Goal: Task Accomplishment & Management: Manage account settings

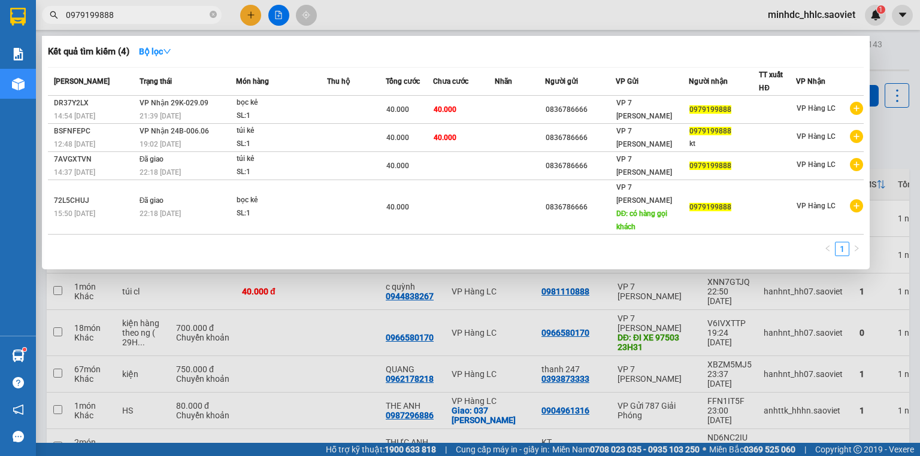
click at [466, 57] on div "Kết quả tìm kiếm ( 4 ) Bộ lọc" at bounding box center [456, 51] width 816 height 19
click at [510, 136] on td at bounding box center [520, 138] width 51 height 28
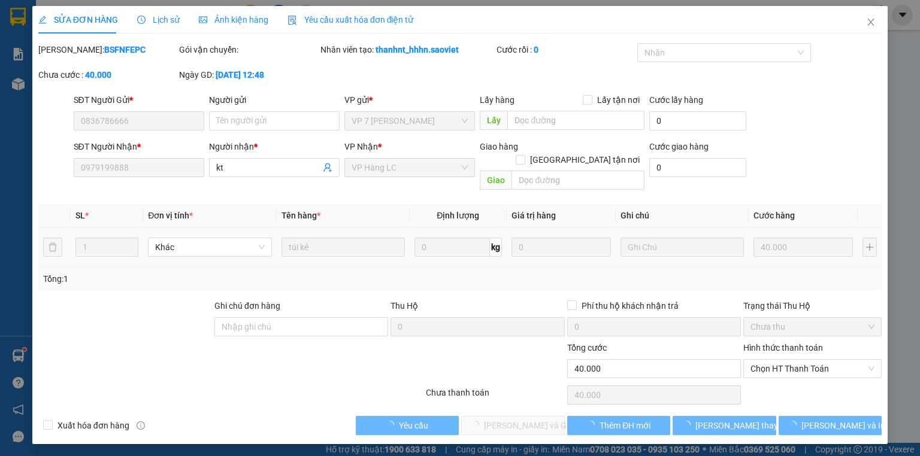
type input "0836786666"
type input "0979199888"
type input "kt"
type input "40.000"
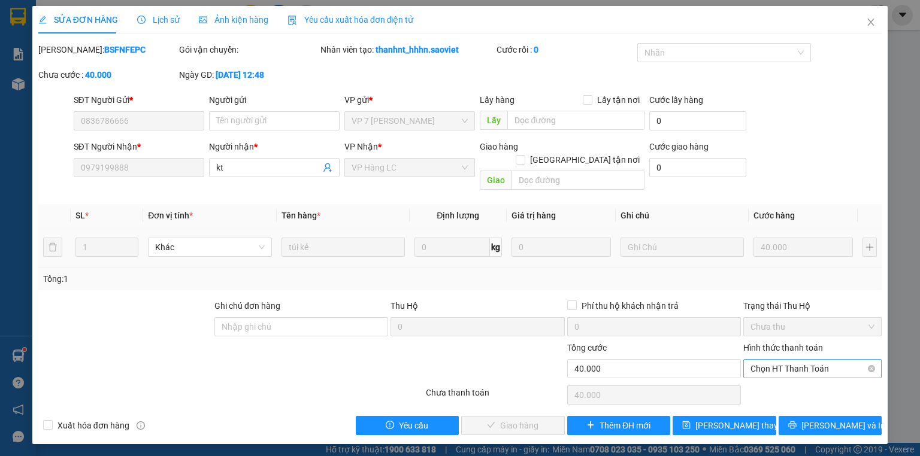
click at [817, 360] on span "Chọn HT Thanh Toán" at bounding box center [812, 369] width 124 height 18
drag, startPoint x: 783, startPoint y: 397, endPoint x: 706, endPoint y: 400, distance: 76.7
click at [782, 397] on div "Chuyển khoản" at bounding box center [812, 398] width 124 height 13
type input "0"
click at [518, 419] on span "[PERSON_NAME] và Giao hàng" at bounding box center [541, 425] width 115 height 13
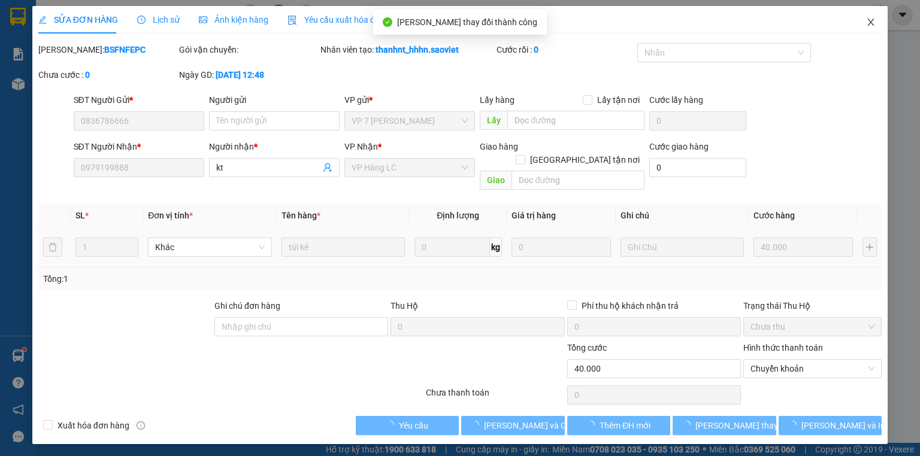
click at [868, 25] on icon "close" at bounding box center [871, 22] width 10 height 10
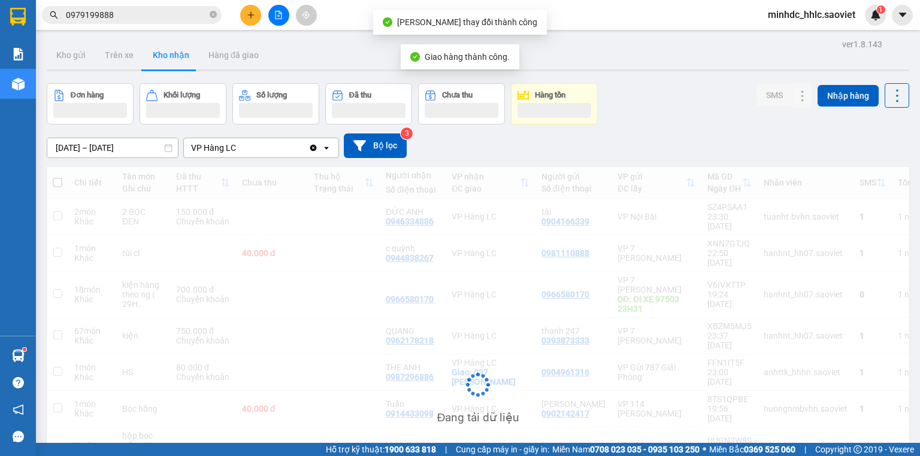
drag, startPoint x: 164, startPoint y: 17, endPoint x: 202, endPoint y: 23, distance: 38.2
click at [166, 17] on input "0979199888" at bounding box center [136, 14] width 141 height 13
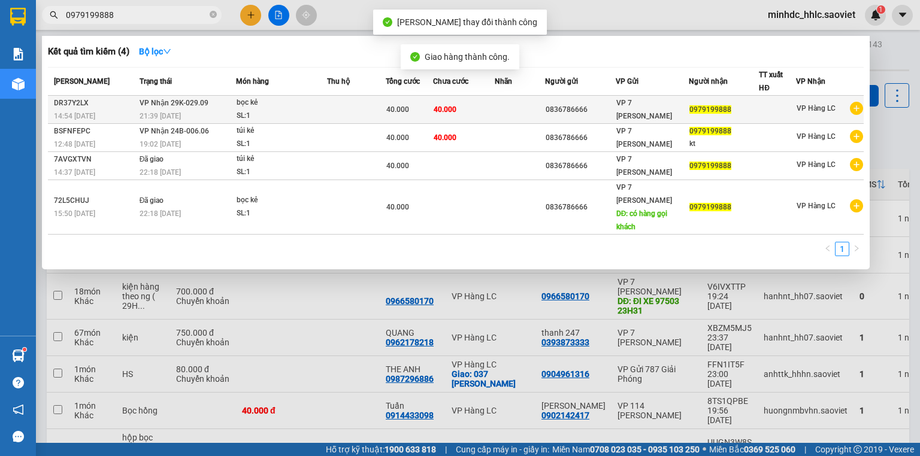
click at [489, 111] on td "40.000" at bounding box center [463, 110] width 61 height 28
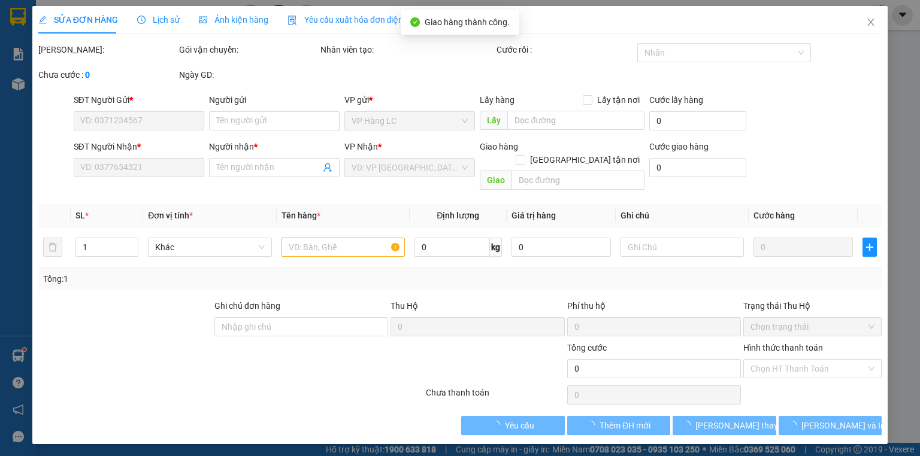
type input "0836786666"
type input "0979199888"
type input "40.000"
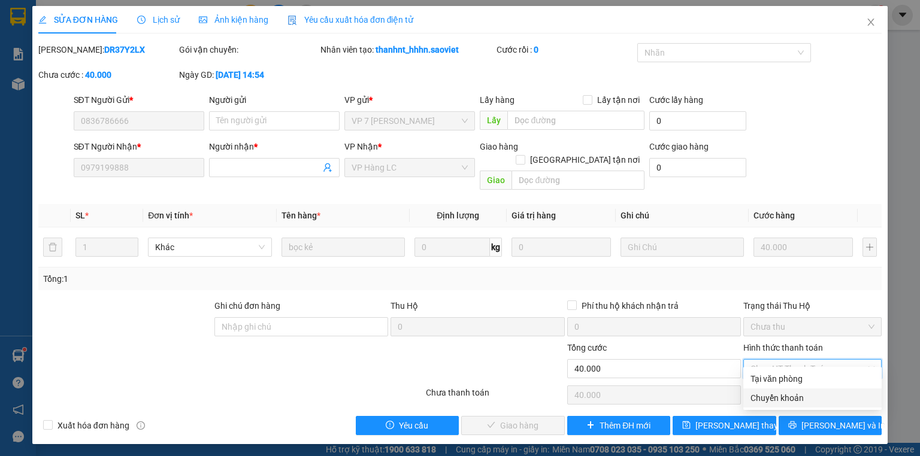
click at [786, 396] on div "Chuyển khoản" at bounding box center [812, 398] width 124 height 13
type input "0"
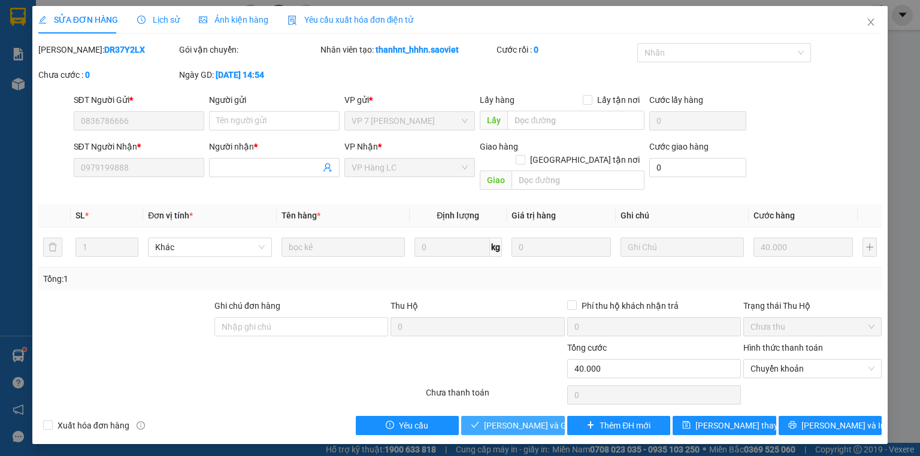
click at [511, 416] on button "[PERSON_NAME] và Giao hàng" at bounding box center [513, 425] width 104 height 19
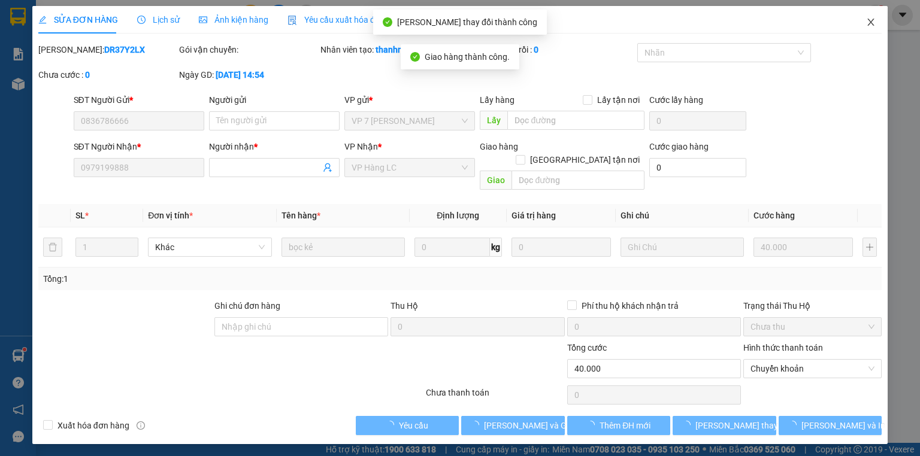
click at [871, 19] on icon "close" at bounding box center [871, 22] width 10 height 10
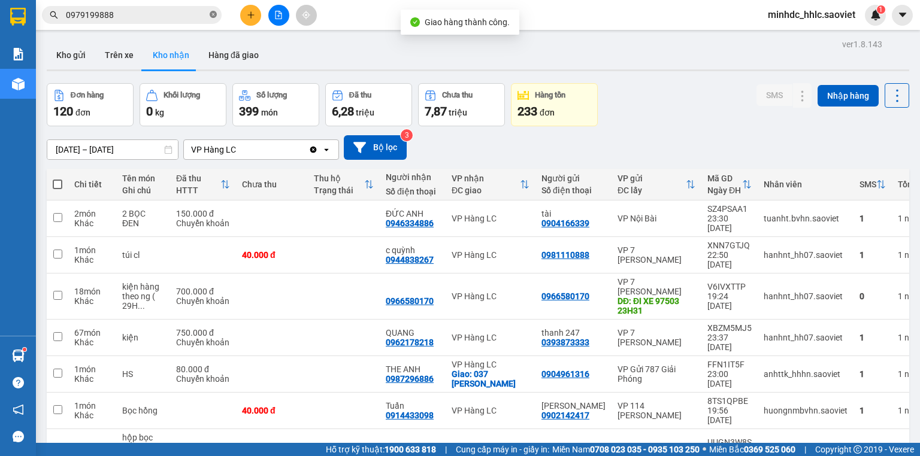
click at [214, 17] on icon "close-circle" at bounding box center [213, 14] width 7 height 7
click at [254, 14] on icon "plus" at bounding box center [251, 15] width 8 height 8
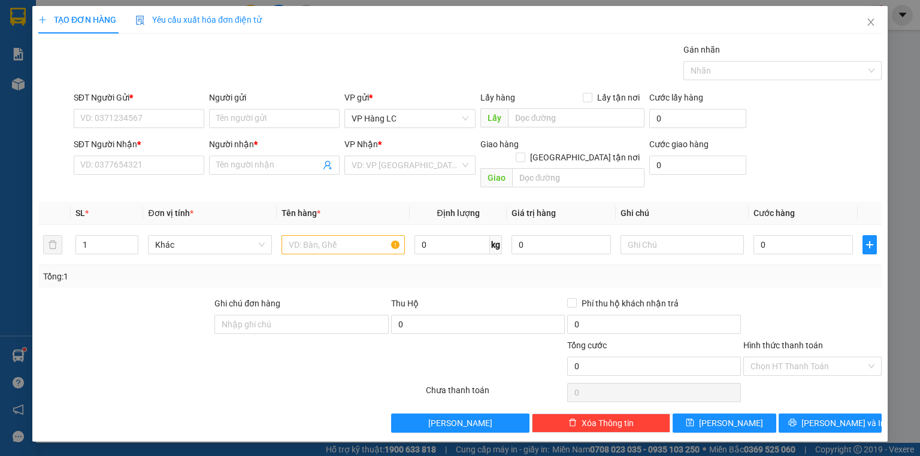
click at [256, 15] on span "Yêu cầu xuất hóa đơn điện tử" at bounding box center [198, 20] width 126 height 10
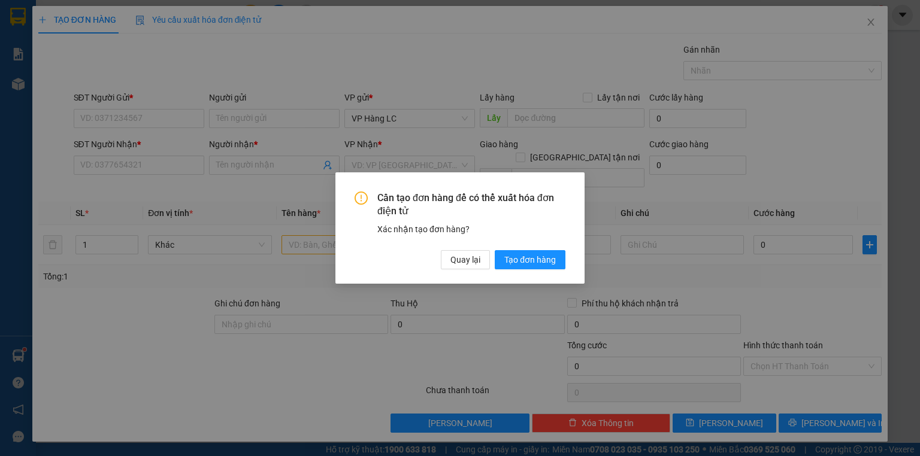
click at [463, 270] on div "Cần tạo đơn hàng để có thể xuất hóa đơn điện tử Xác nhận tạo đơn hàng? Quay lại…" at bounding box center [459, 228] width 249 height 112
click at [467, 261] on span "Quay lại" at bounding box center [465, 259] width 30 height 13
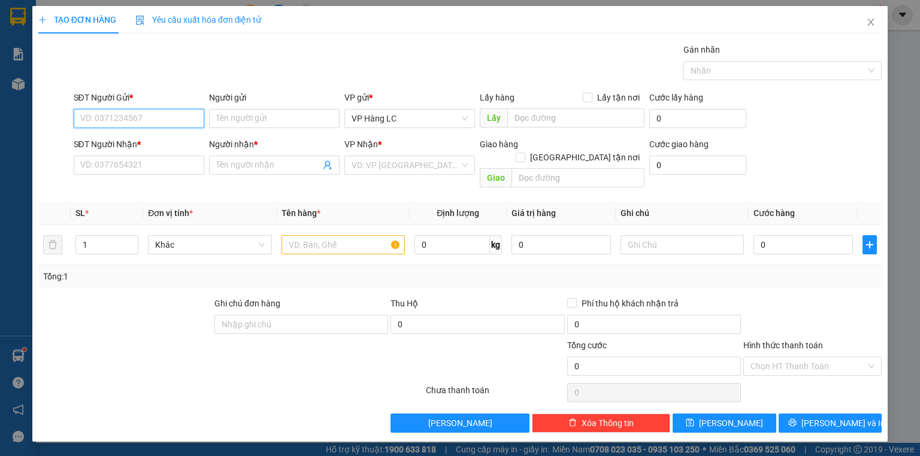
click at [171, 115] on input "SĐT Người Gửi *" at bounding box center [139, 118] width 131 height 19
click at [172, 141] on div "0888150222 - TRINH HOA QUẢ SẠCH LC" at bounding box center [157, 141] width 152 height 13
type input "0888150222"
type input "TRINH HOA QUẢ SẠCH LC"
type input "0981038384"
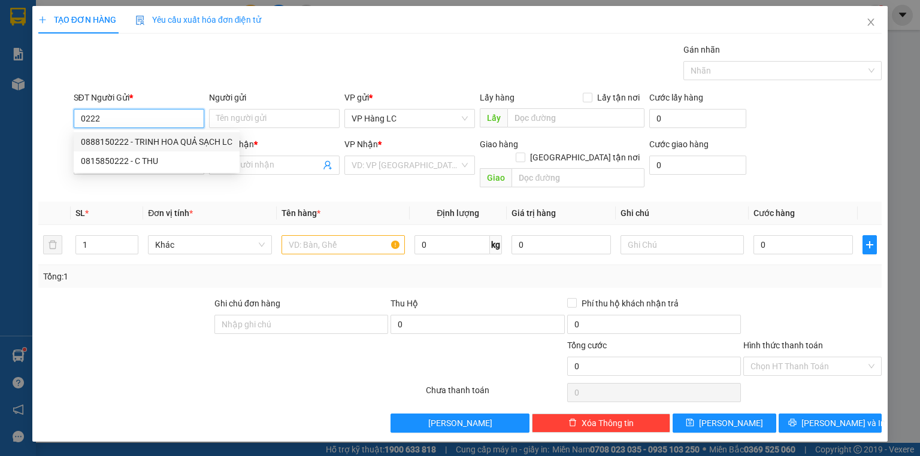
type input "KT"
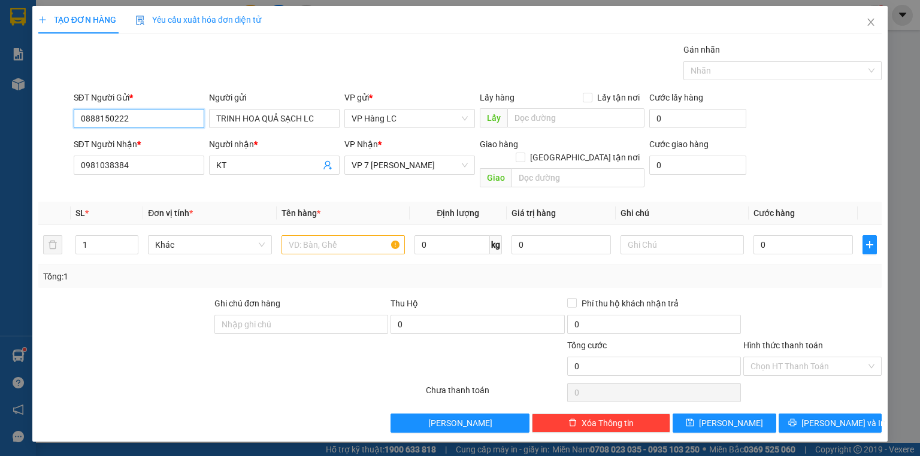
type input "0888150222"
click at [159, 175] on div "SĐT Người Nhận * 0981038384" at bounding box center [139, 159] width 131 height 42
click at [161, 168] on input "0981038384" at bounding box center [139, 165] width 131 height 19
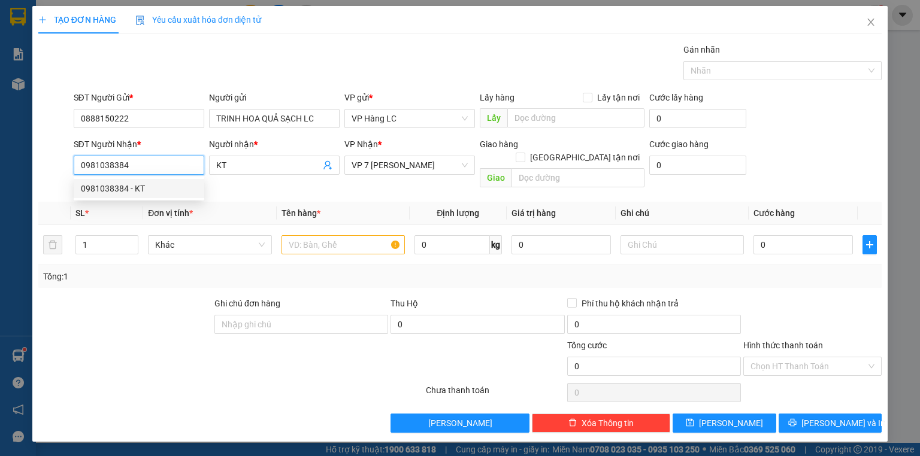
click at [161, 168] on input "0981038384" at bounding box center [139, 165] width 131 height 19
type input "0"
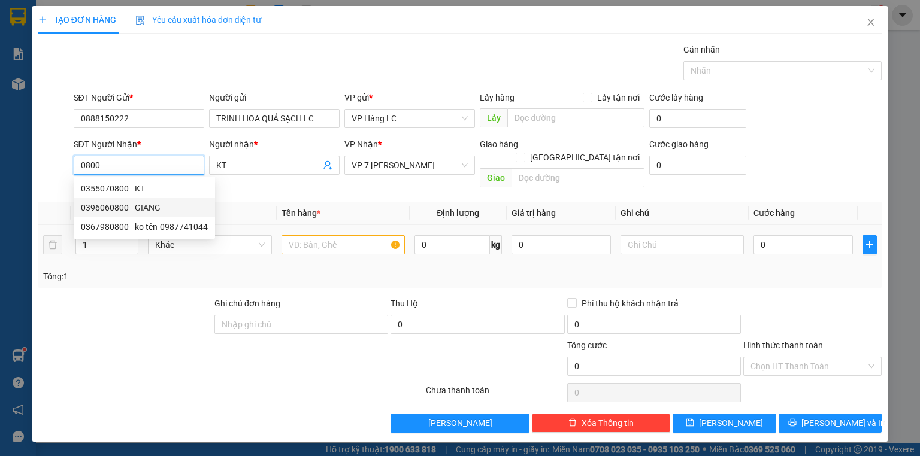
click at [148, 211] on div "0396060800 - GIANG" at bounding box center [144, 207] width 127 height 13
type input "0396060800"
type input "GIANG"
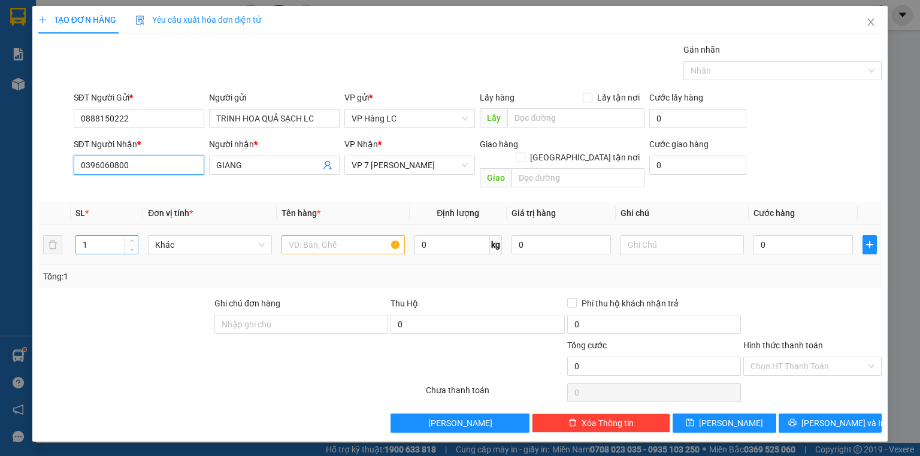
type input "0396060800"
drag, startPoint x: 86, startPoint y: 235, endPoint x: 17, endPoint y: 229, distance: 69.7
click at [0, 233] on div "TẠO ĐƠN HÀNG Yêu cầu xuất hóa đơn điện tử Transit Pickup Surcharge Ids Transit …" at bounding box center [460, 228] width 920 height 456
type input "5"
click at [346, 235] on input "text" at bounding box center [342, 244] width 123 height 19
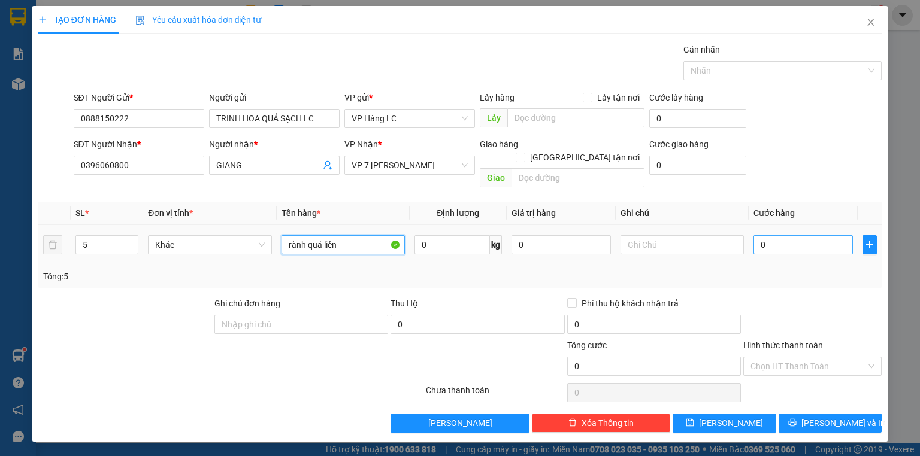
type input "rành quả liền"
type input "2"
type input "22"
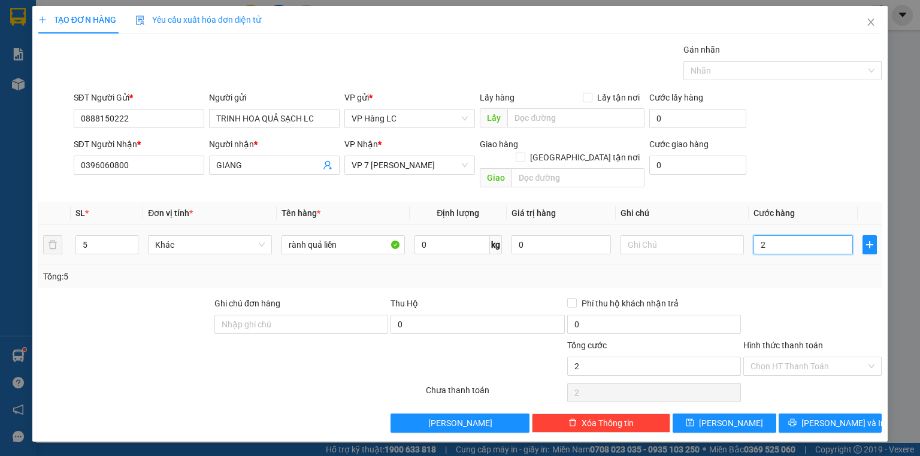
type input "22"
type input "2"
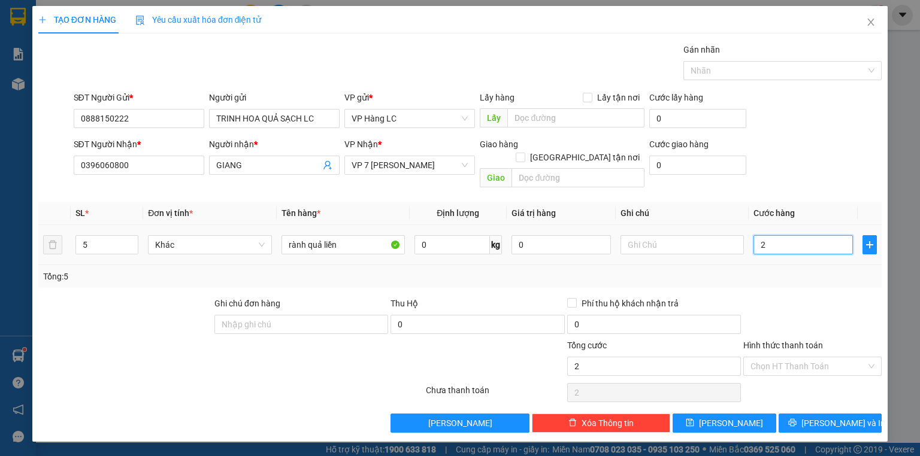
type input "25"
type input "250"
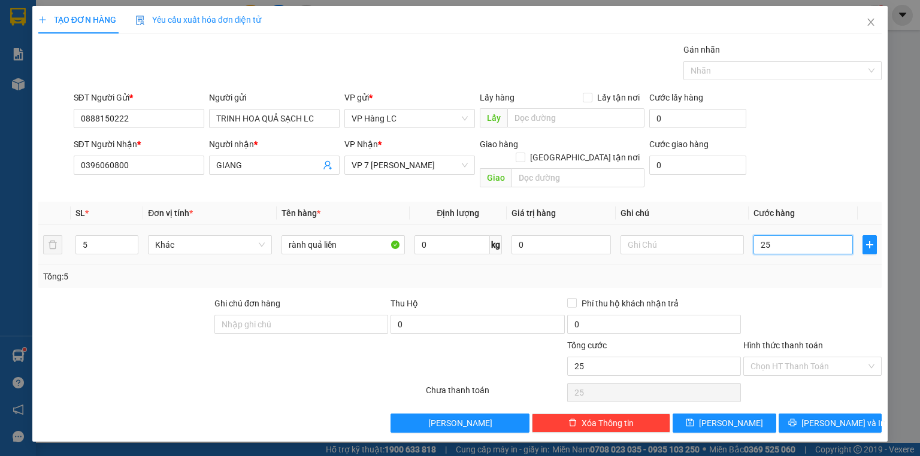
type input "250"
type input "250.000"
drag, startPoint x: 844, startPoint y: 159, endPoint x: 846, endPoint y: 204, distance: 45.0
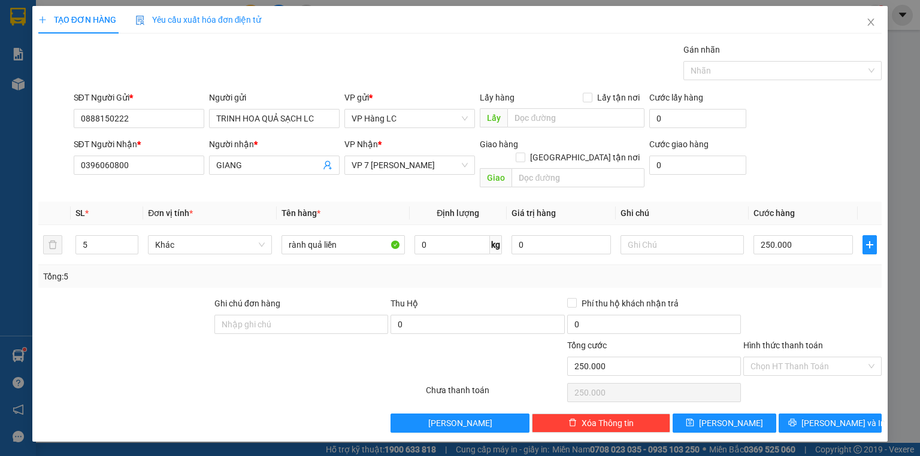
click at [844, 160] on div "SĐT Người Nhận * 0396060800 Người nhận * GIANG VP Nhận * VP 7 [PERSON_NAME] Gia…" at bounding box center [477, 165] width 813 height 55
click at [835, 417] on span "[PERSON_NAME] và In" at bounding box center [843, 423] width 84 height 13
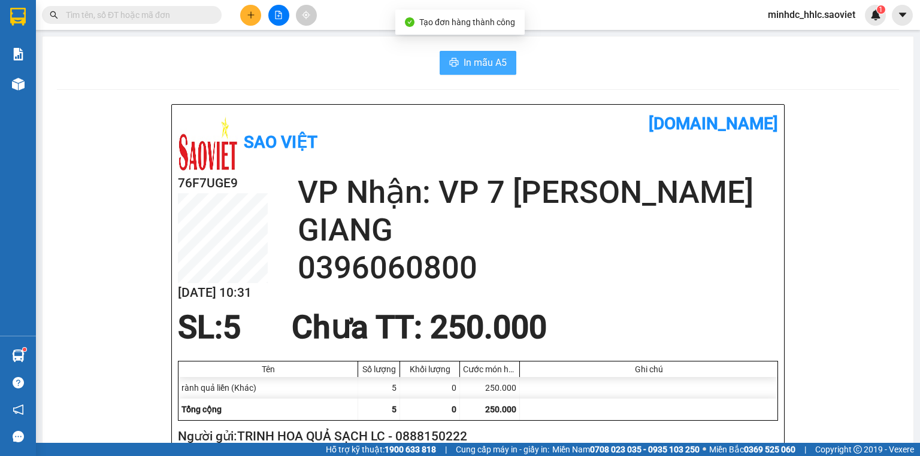
click at [477, 65] on span "In mẫu A5" at bounding box center [485, 62] width 43 height 15
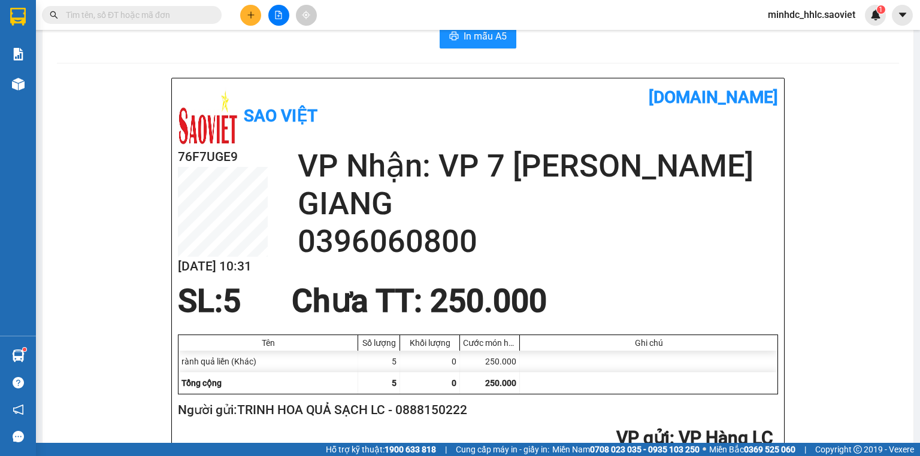
scroll to position [48, 0]
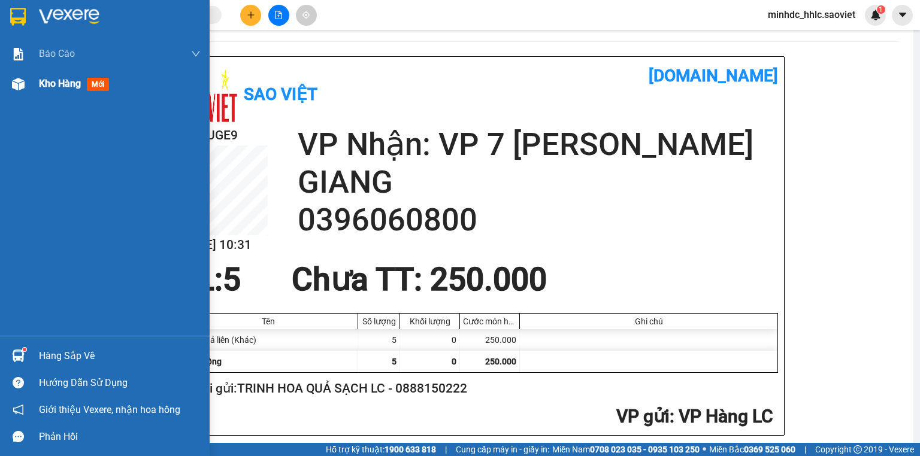
click at [32, 84] on div "Kho hàng mới" at bounding box center [105, 84] width 210 height 30
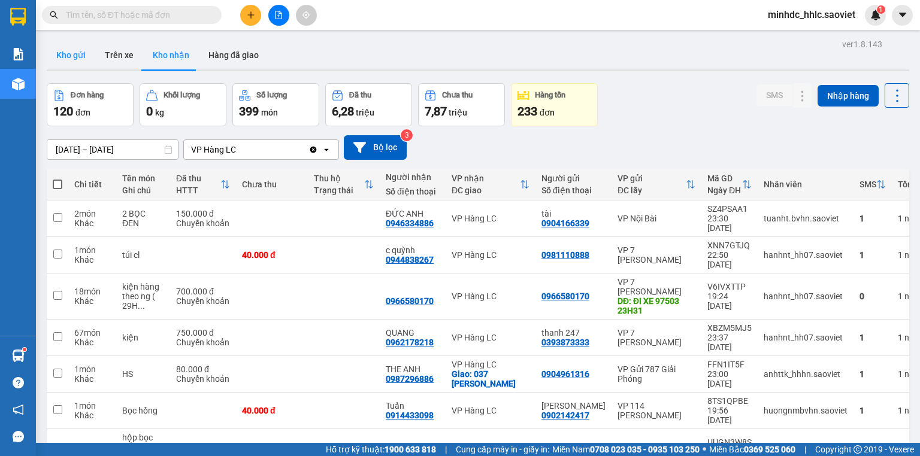
click at [76, 55] on button "Kho gửi" at bounding box center [71, 55] width 49 height 29
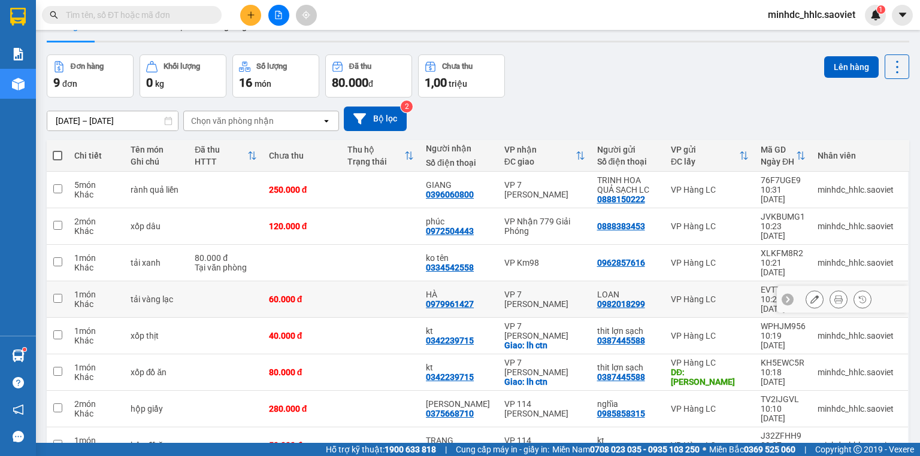
scroll to position [56, 0]
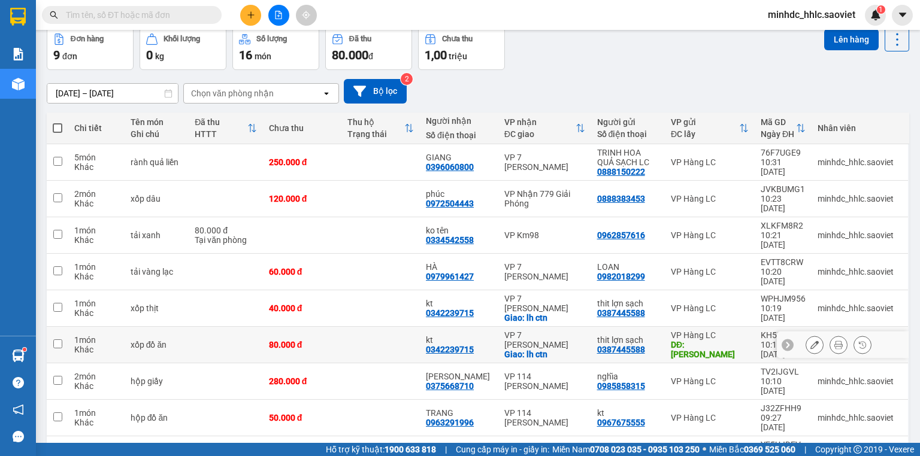
click at [580, 327] on td "VP 7 [PERSON_NAME]: lh ctn" at bounding box center [544, 345] width 93 height 37
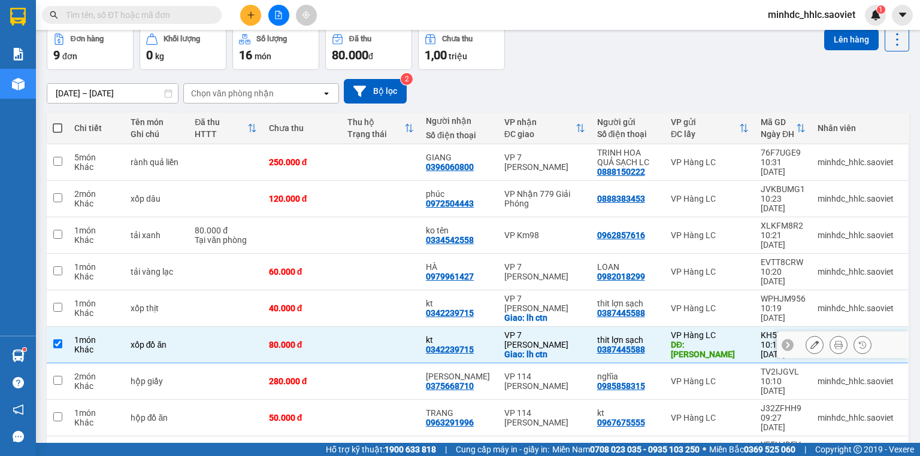
click at [580, 327] on td "VP 7 [PERSON_NAME]: lh ctn" at bounding box center [544, 345] width 93 height 37
checkbox input "false"
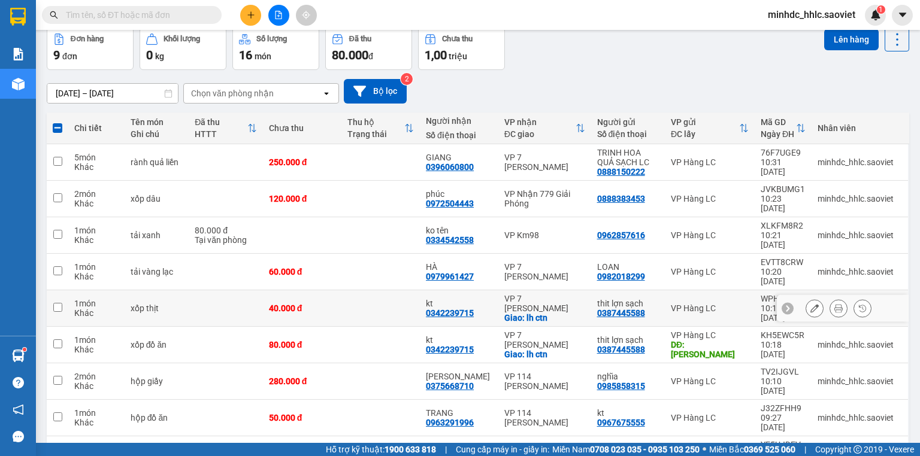
click at [579, 294] on div "VP 7 [PERSON_NAME]" at bounding box center [544, 303] width 81 height 19
checkbox input "true"
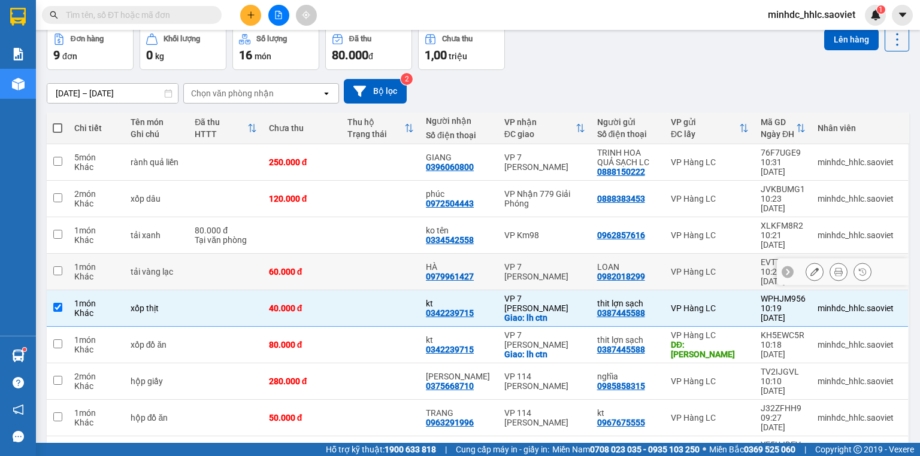
drag, startPoint x: 579, startPoint y: 250, endPoint x: 579, endPoint y: 233, distance: 17.4
click at [579, 262] on div "VP 7 [PERSON_NAME]" at bounding box center [544, 271] width 81 height 19
checkbox input "true"
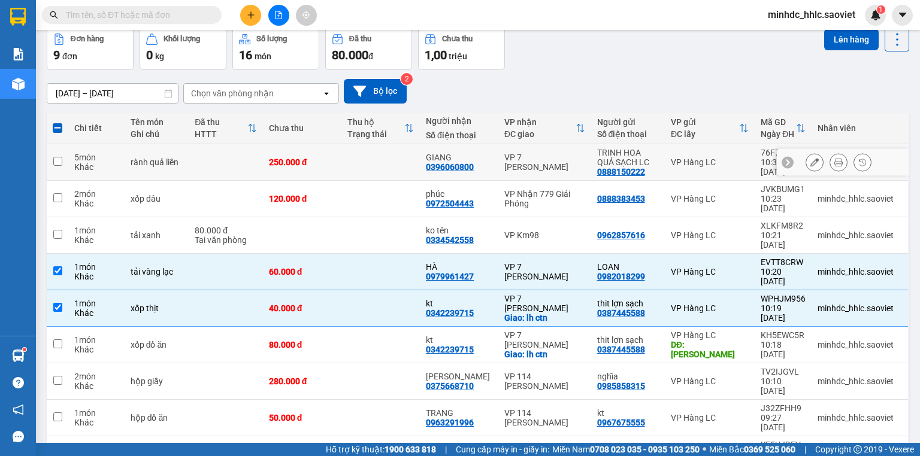
click at [575, 171] on td "VP 7 [PERSON_NAME]" at bounding box center [544, 162] width 93 height 37
checkbox input "true"
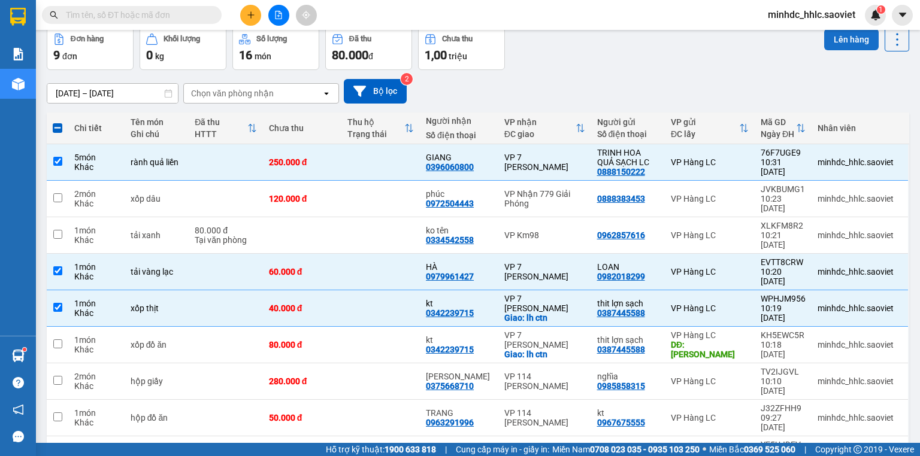
click at [841, 41] on button "Lên hàng" at bounding box center [851, 40] width 55 height 22
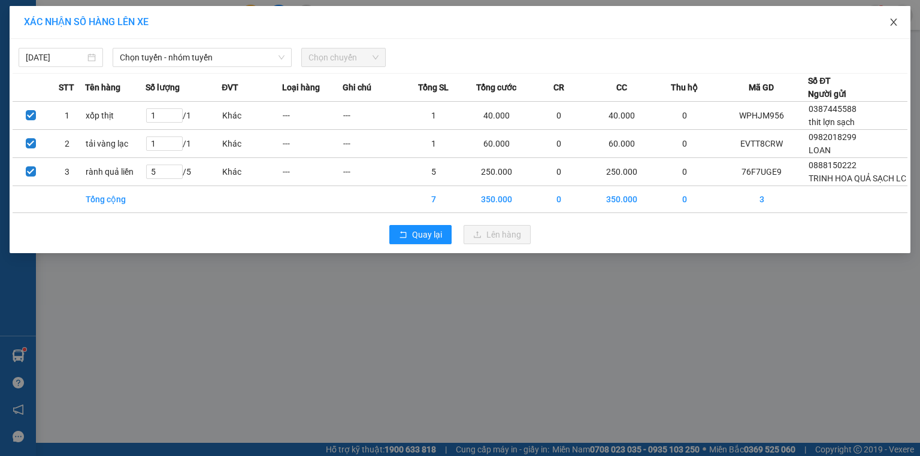
click at [894, 21] on icon "close" at bounding box center [894, 22] width 10 height 10
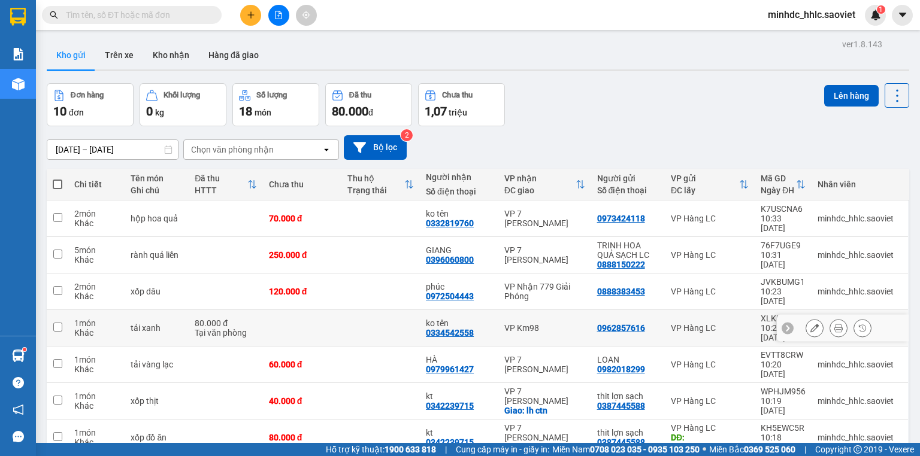
drag, startPoint x: 545, startPoint y: 309, endPoint x: 561, endPoint y: 287, distance: 26.6
click at [545, 310] on td "VP Km98" at bounding box center [544, 328] width 93 height 37
checkbox input "true"
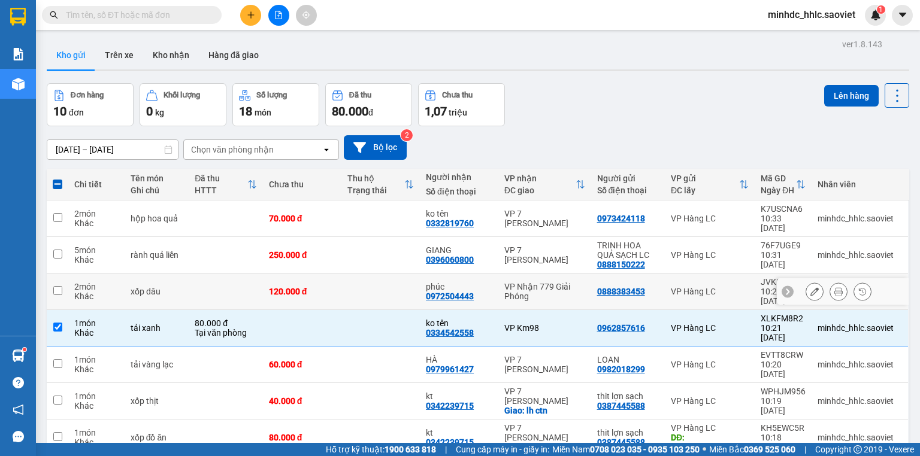
click at [572, 282] on div "VP Nhận 779 Giải Phóng" at bounding box center [544, 291] width 81 height 19
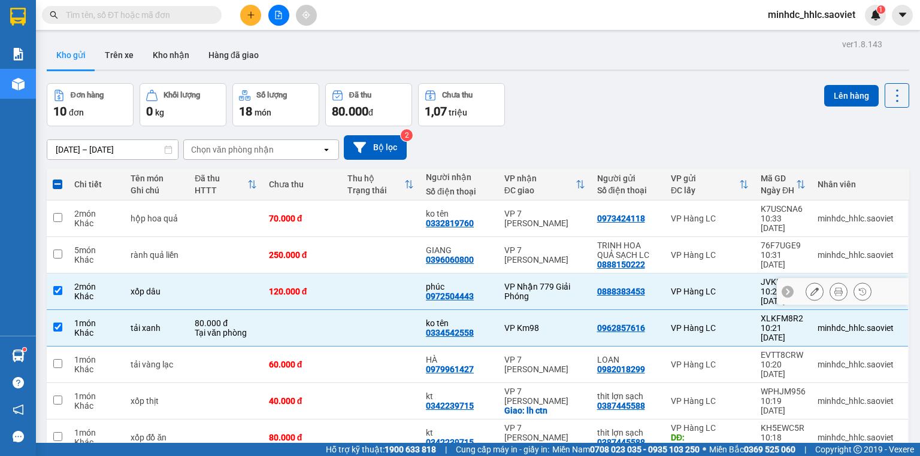
click at [573, 282] on div "VP Nhận 779 Giải Phóng" at bounding box center [544, 291] width 81 height 19
checkbox input "false"
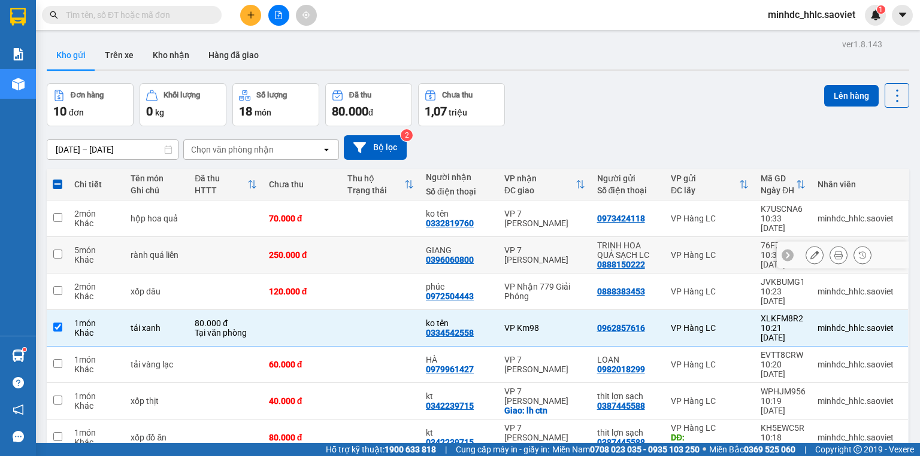
click at [579, 246] on div "VP 7 [PERSON_NAME]" at bounding box center [544, 255] width 81 height 19
checkbox input "true"
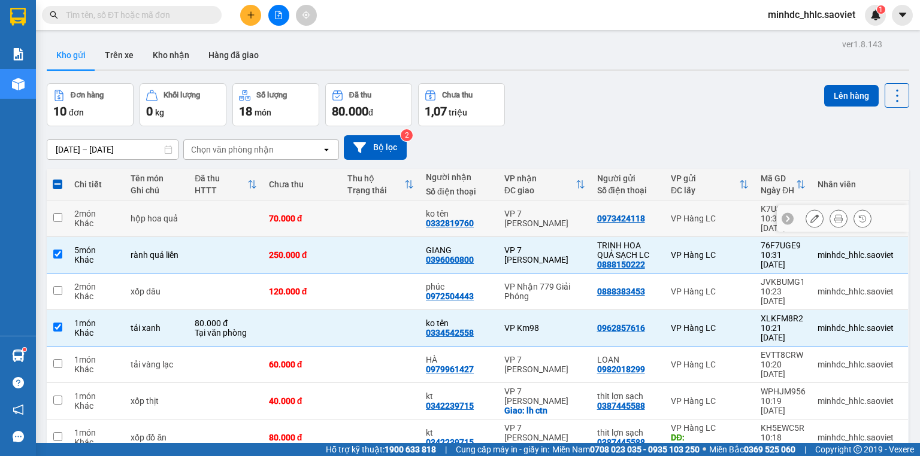
click at [579, 220] on td "VP 7 [PERSON_NAME]" at bounding box center [544, 219] width 93 height 37
checkbox input "true"
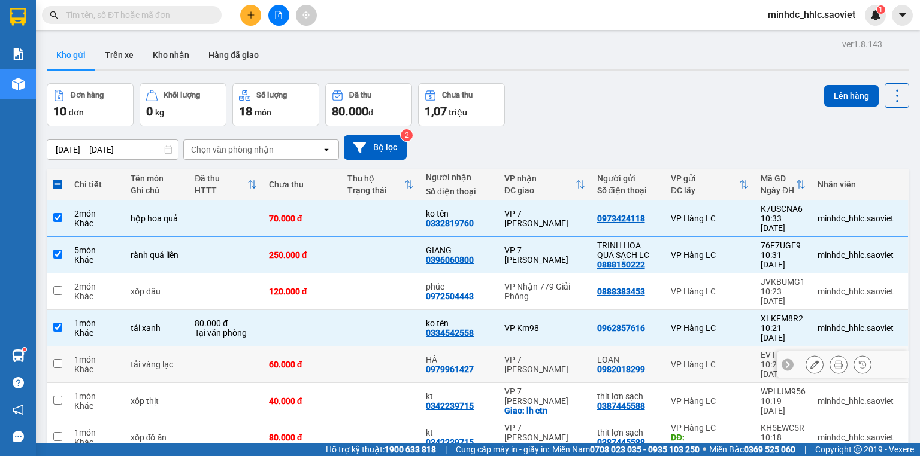
click at [583, 347] on td "VP 7 [PERSON_NAME]" at bounding box center [544, 365] width 93 height 37
checkbox input "true"
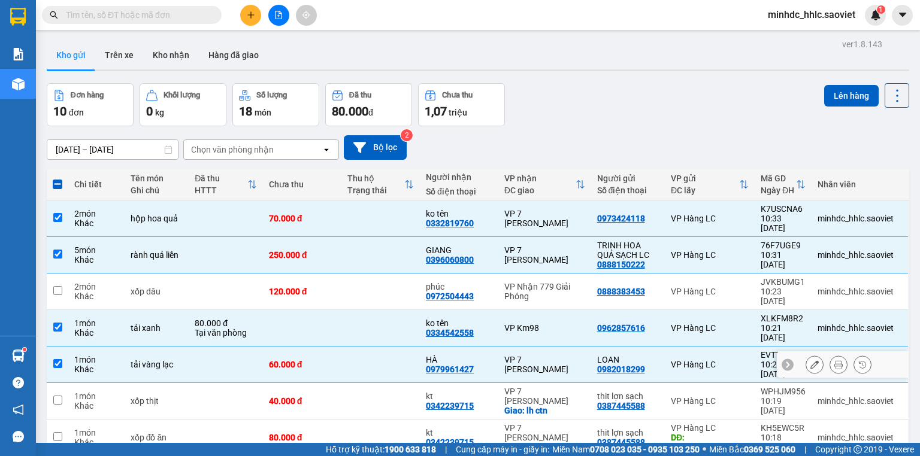
click at [568, 406] on div "Giao: lh ctn" at bounding box center [544, 411] width 81 height 10
checkbox input "true"
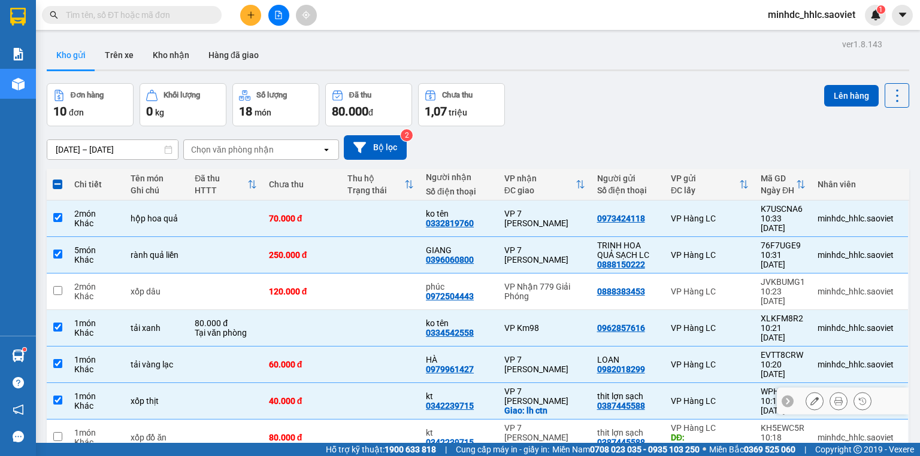
click at [574, 423] on div "VP 7 [PERSON_NAME]" at bounding box center [544, 432] width 81 height 19
checkbox input "true"
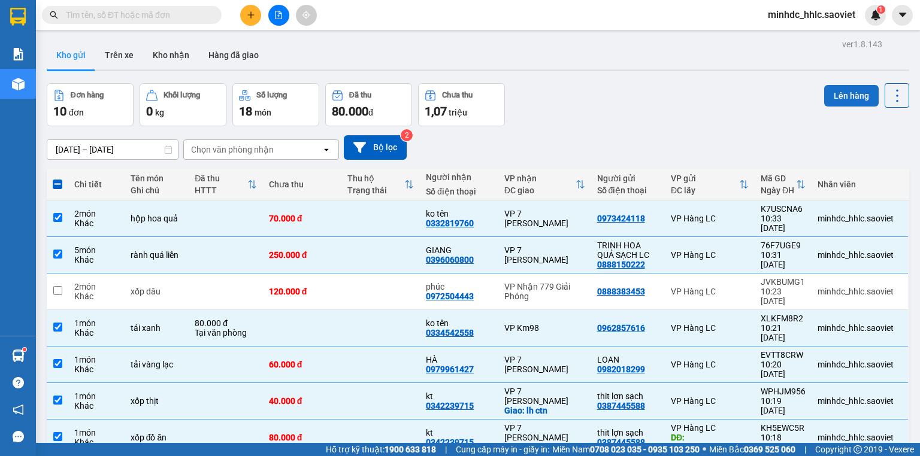
click at [838, 95] on button "Lên hàng" at bounding box center [851, 96] width 55 height 22
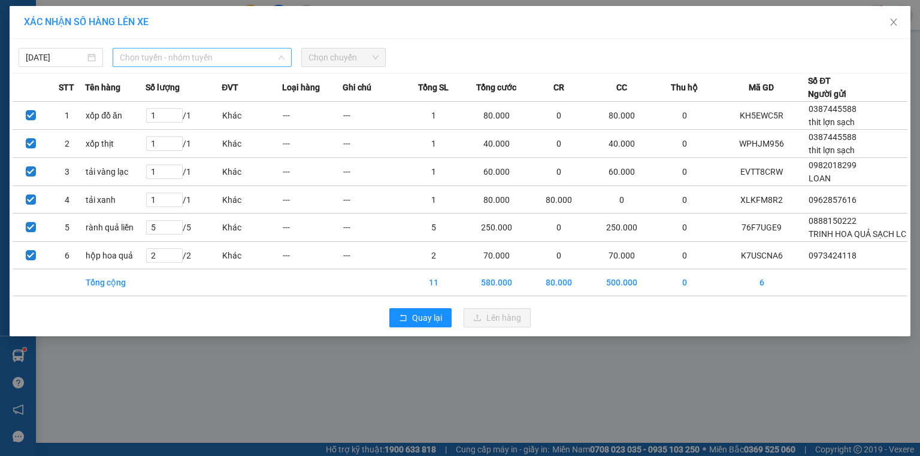
click at [216, 56] on span "Chọn tuyến - nhóm tuyến" at bounding box center [202, 58] width 165 height 18
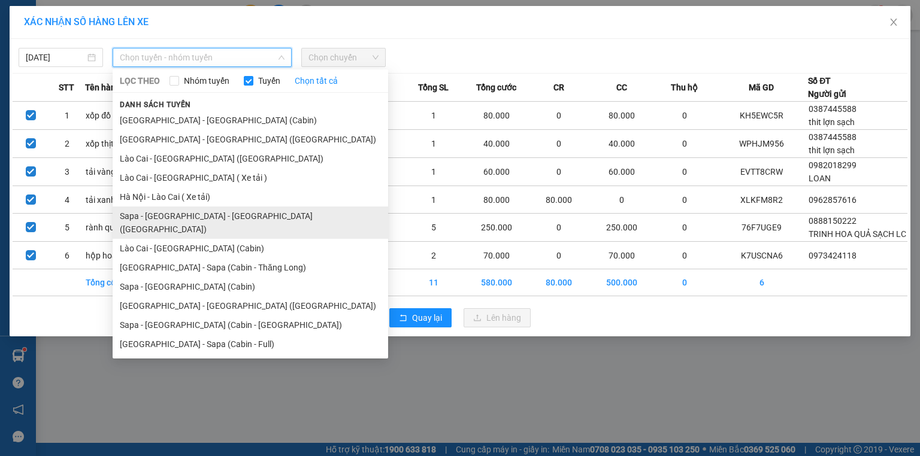
click at [195, 214] on li "Sapa - [GEOGRAPHIC_DATA] - [GEOGRAPHIC_DATA] ([GEOGRAPHIC_DATA])" at bounding box center [250, 223] width 275 height 32
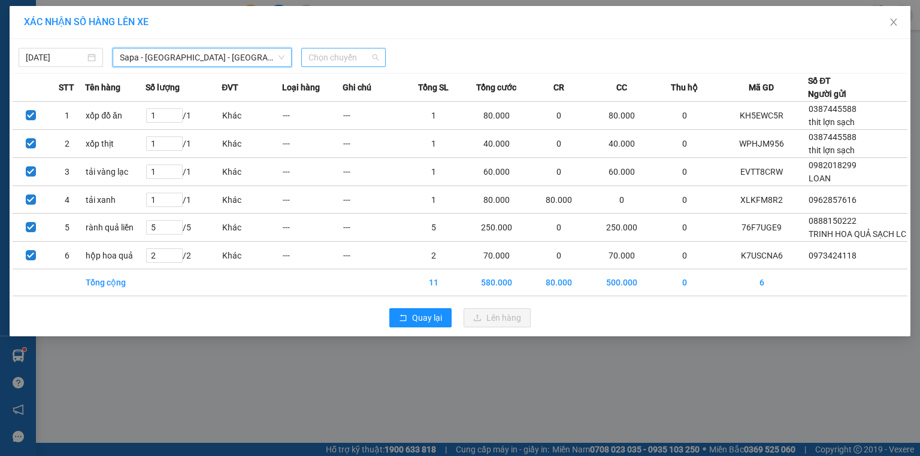
click at [341, 64] on span "Chọn chuyến" at bounding box center [343, 58] width 70 height 18
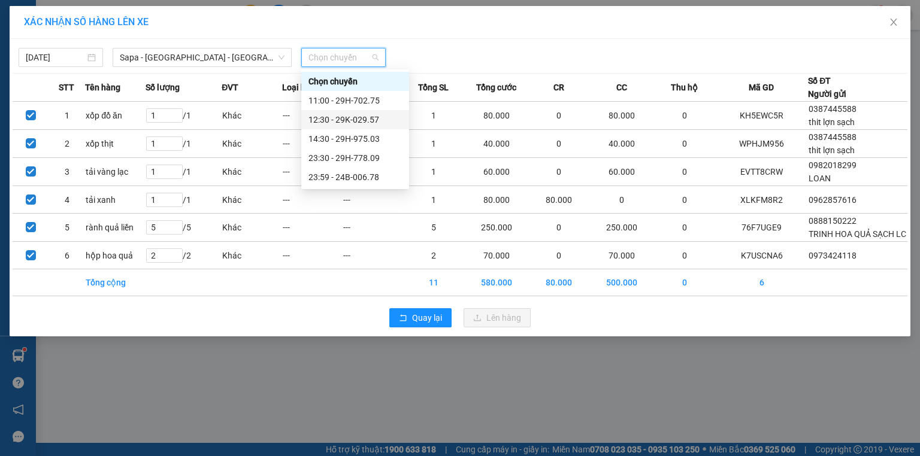
click at [371, 108] on div "11:00 - 29H-702.75" at bounding box center [355, 100] width 108 height 19
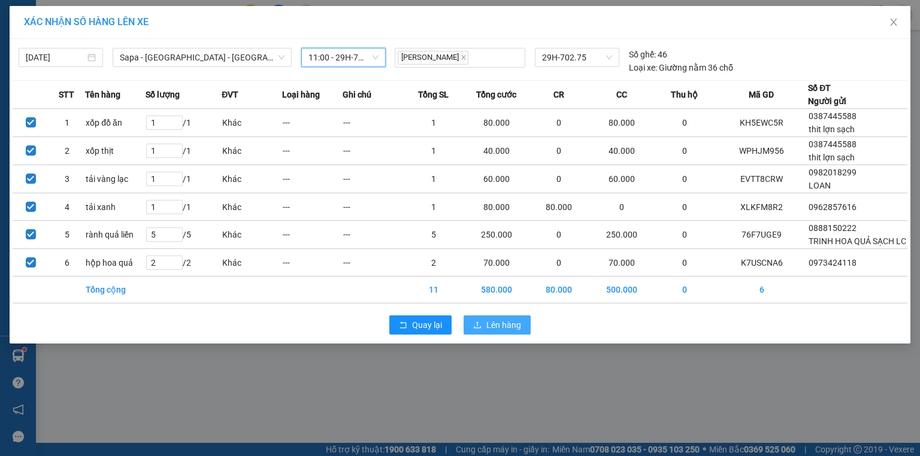
click at [508, 332] on span "Lên hàng" at bounding box center [503, 325] width 35 height 13
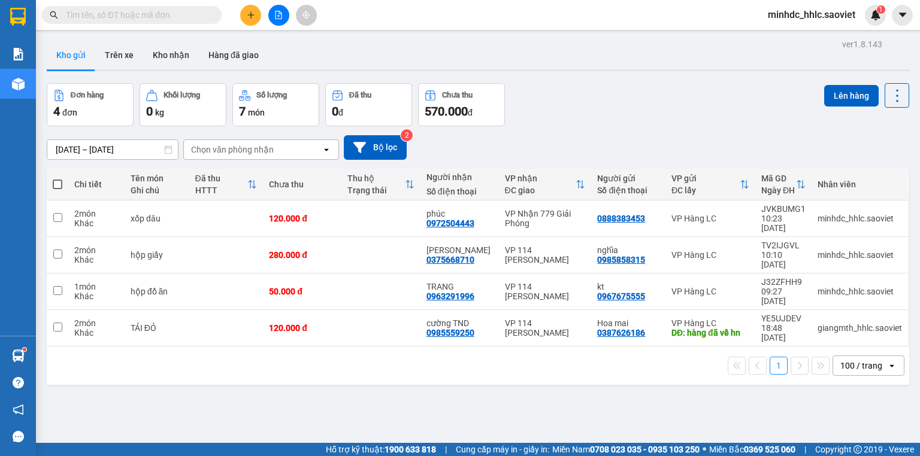
drag, startPoint x: 884, startPoint y: 95, endPoint x: 894, endPoint y: 108, distance: 16.8
click at [889, 95] on icon at bounding box center [897, 95] width 17 height 17
click at [894, 101] on icon at bounding box center [897, 95] width 17 height 17
click at [877, 171] on span "Làm mới" at bounding box center [872, 171] width 33 height 12
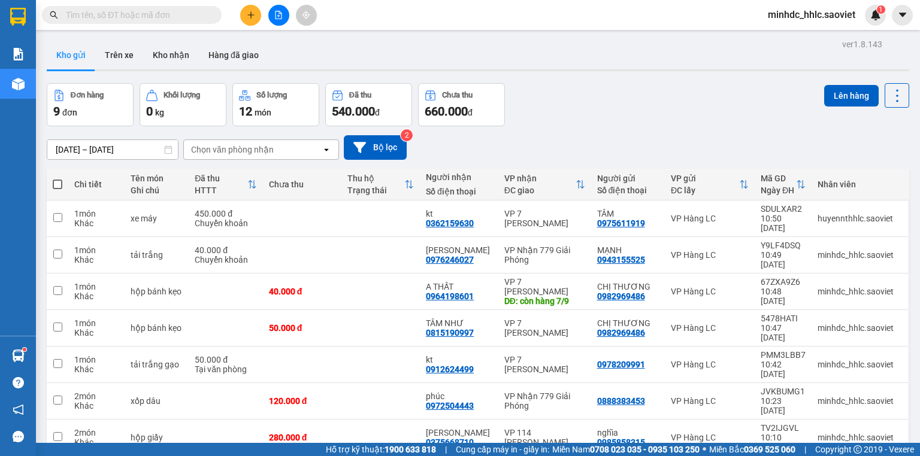
click at [701, 129] on div "[DATE] – [DATE] Press the down arrow key to interact with the calendar and sele…" at bounding box center [478, 147] width 862 height 43
click at [666, 122] on div "Đơn hàng 9 đơn Khối lượng 0 kg Số lượng 12 món Đã thu 540.000 đ Chưa thu 660.00…" at bounding box center [478, 104] width 862 height 43
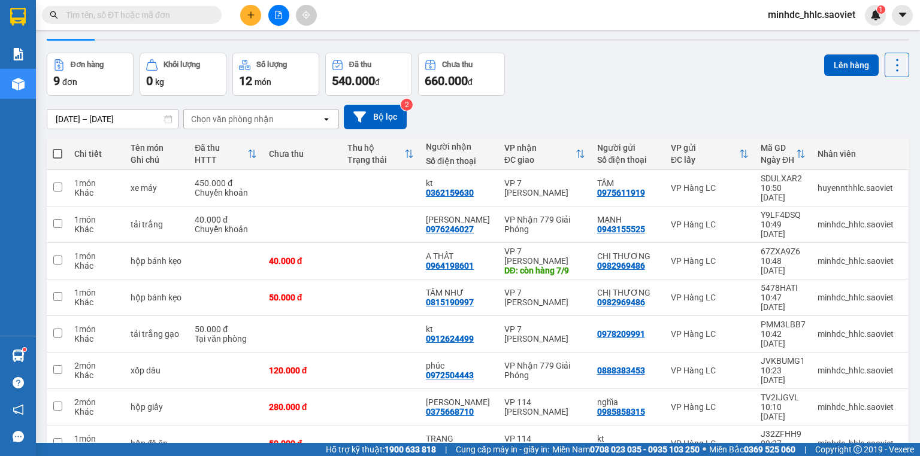
scroll to position [55, 0]
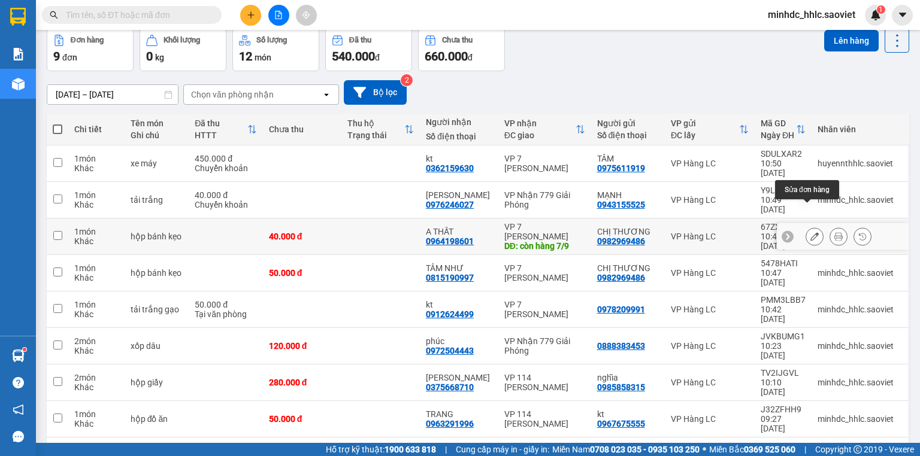
click at [810, 232] on icon at bounding box center [814, 236] width 8 height 8
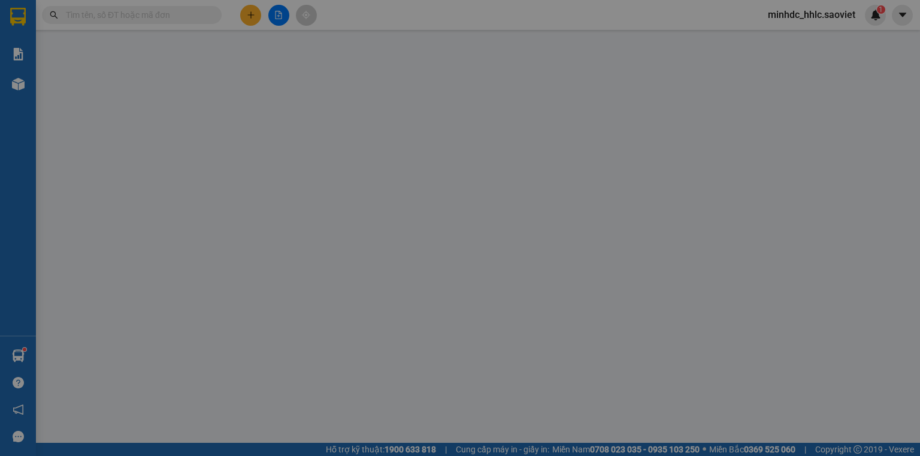
type input "0982969486"
type input "CHỊ THƯƠNG"
type input "0964198601"
type input "A THẤT"
type input "còn hàng 7/9"
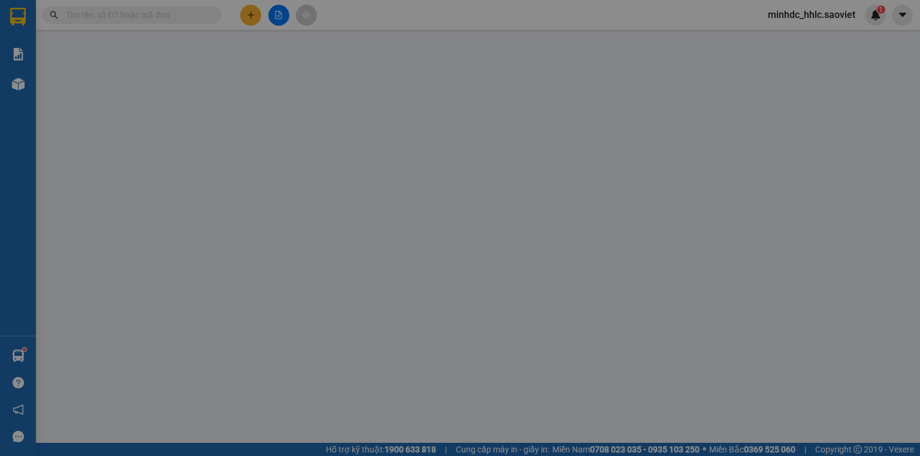
type input "40.000"
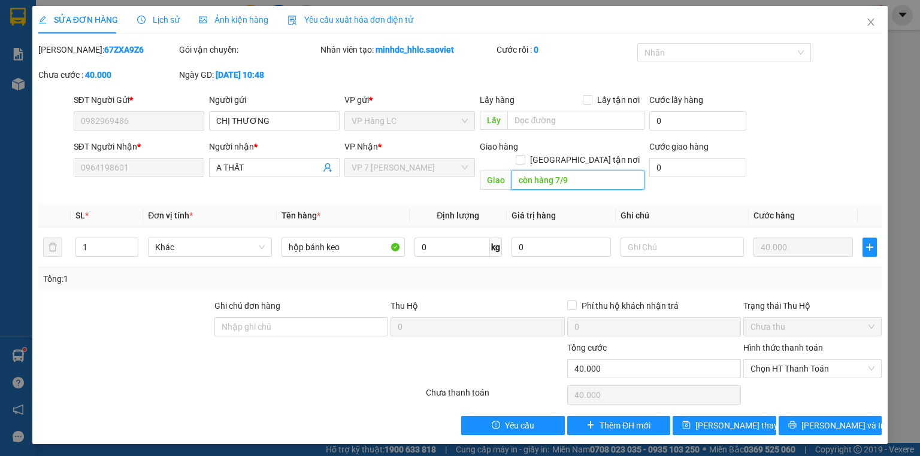
click at [566, 172] on input "còn hàng 7/9" at bounding box center [577, 180] width 133 height 19
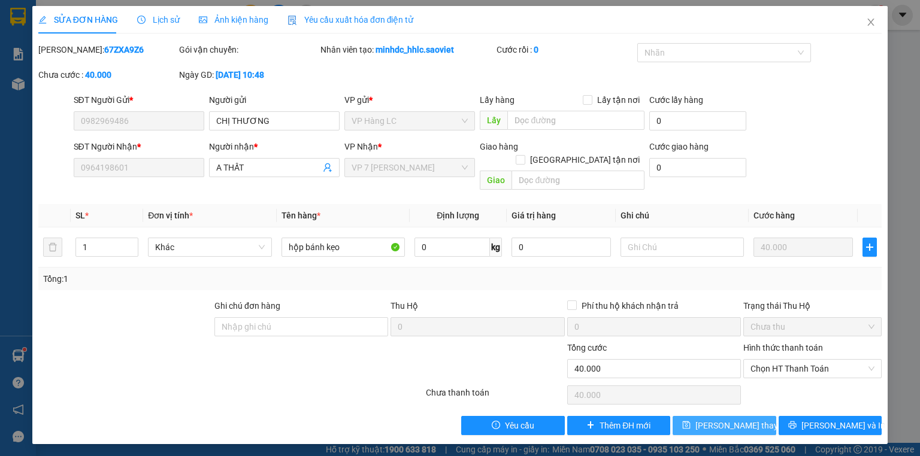
click at [766, 419] on button "[PERSON_NAME] thay đổi" at bounding box center [725, 425] width 104 height 19
